Goal: Check status

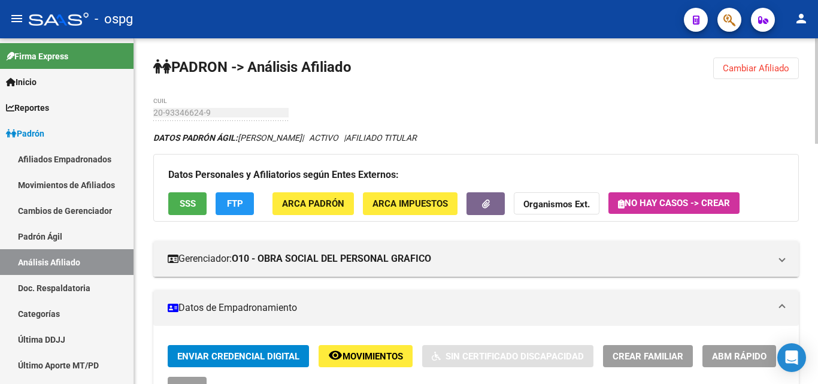
drag, startPoint x: 741, startPoint y: 68, endPoint x: 475, endPoint y: 83, distance: 267.0
click at [736, 69] on span "Cambiar Afiliado" at bounding box center [756, 68] width 67 height 11
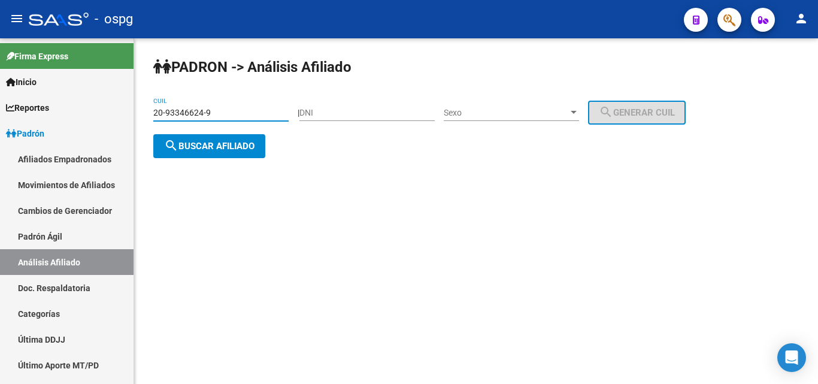
drag, startPoint x: 121, startPoint y: 104, endPoint x: 220, endPoint y: 113, distance: 99.9
click at [99, 104] on mat-sidenav-container "Firma Express Inicio Calendario SSS Instructivos Contacto OS Reportes Ingresos …" at bounding box center [409, 211] width 818 height 346
paste input "7-16645239-8"
type input "27-16645239-8"
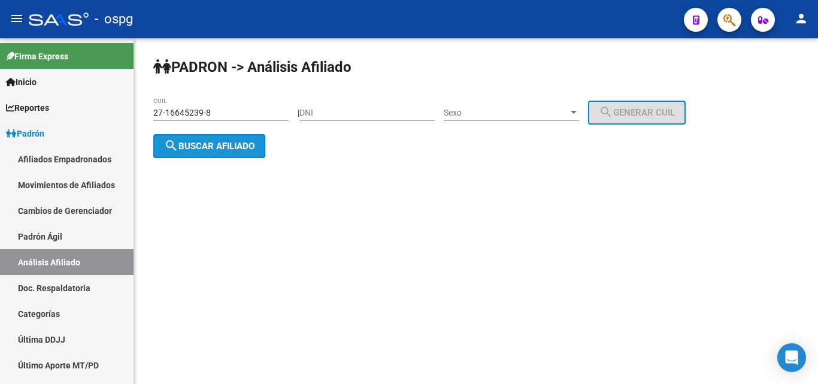
click at [246, 150] on span "search Buscar afiliado" at bounding box center [209, 146] width 90 height 11
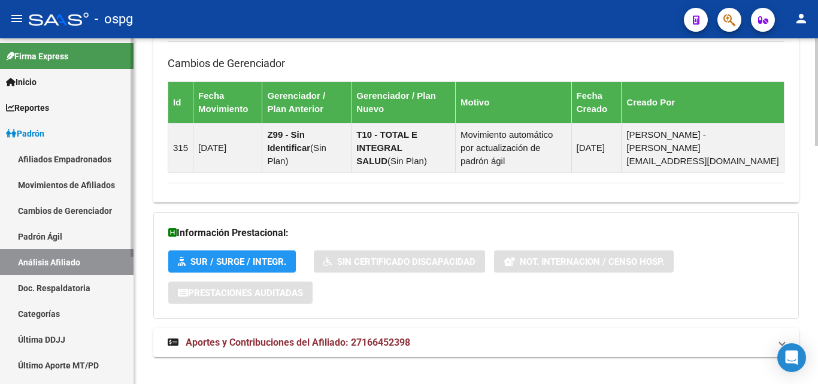
scroll to position [765, 0]
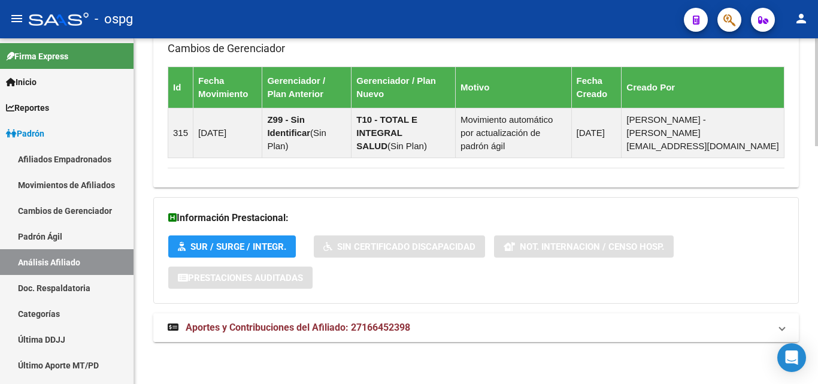
click at [295, 330] on span "Aportes y Contribuciones del Afiliado: 27166452398" at bounding box center [298, 327] width 225 height 11
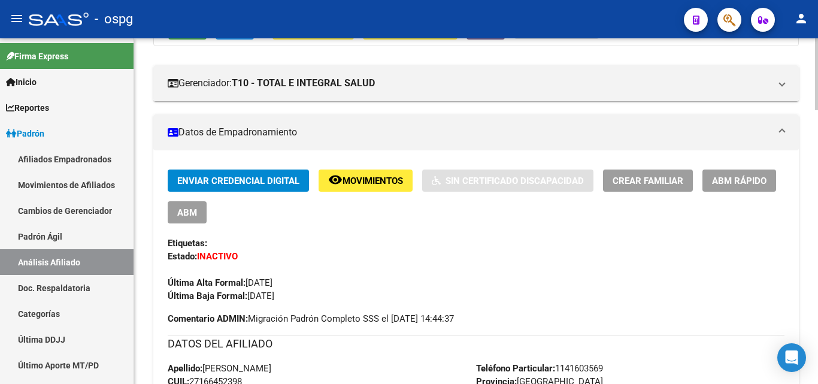
scroll to position [0, 0]
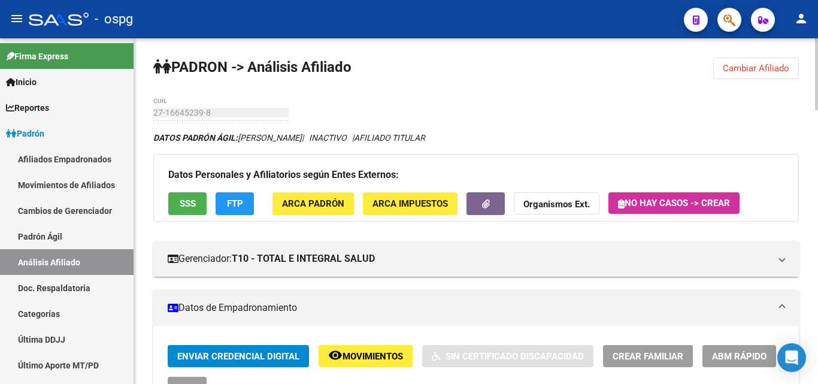
click at [191, 199] on span "SSS" at bounding box center [188, 204] width 16 height 11
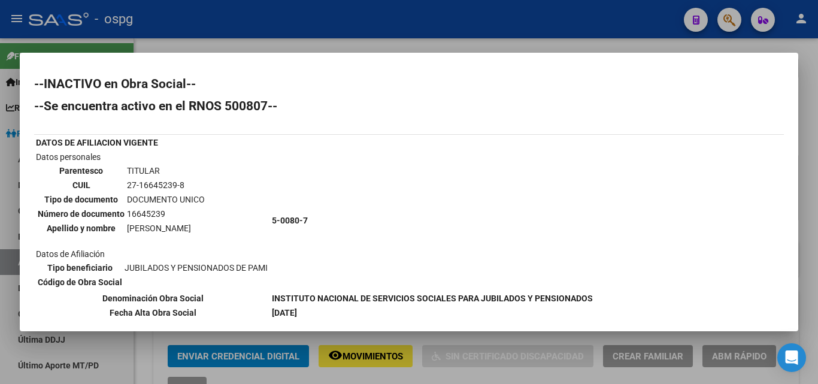
drag, startPoint x: 550, startPoint y: 46, endPoint x: 563, endPoint y: 27, distance: 22.9
click at [561, 28] on div at bounding box center [409, 192] width 818 height 384
